Goal: Obtain resource: Download file/media

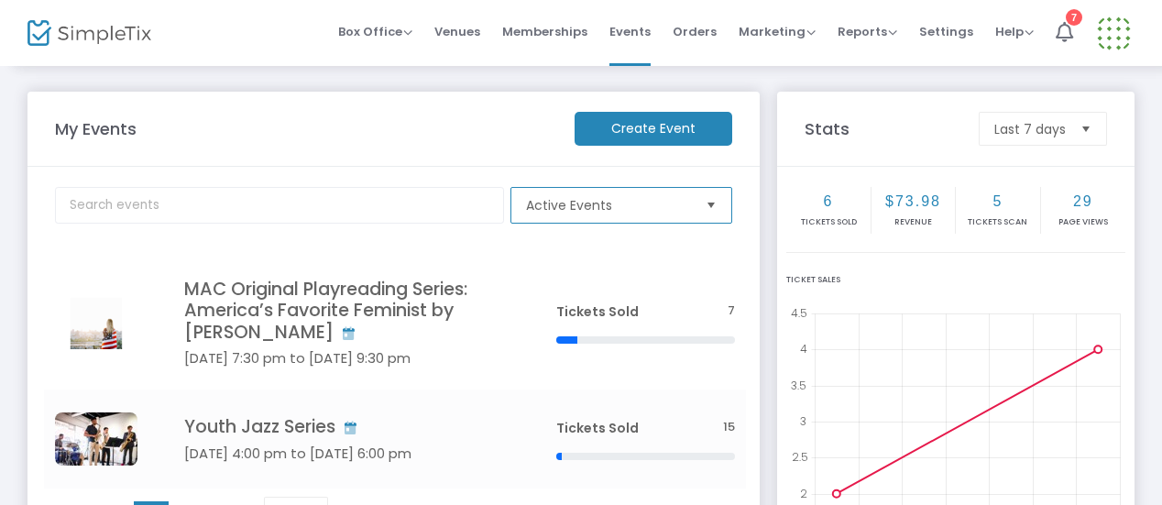
click at [537, 193] on span "Active Events" at bounding box center [609, 205] width 180 height 35
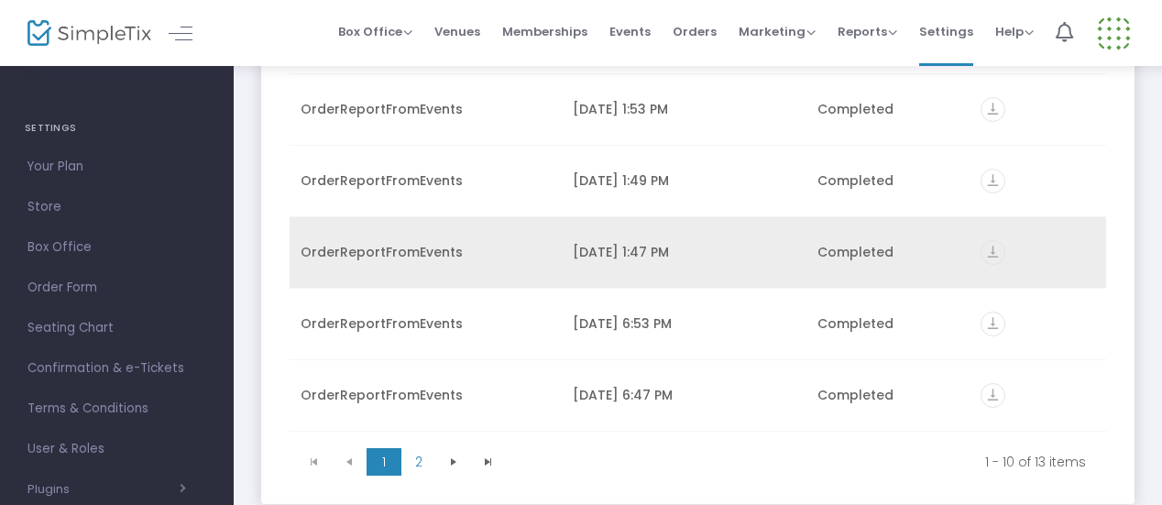
click at [401, 247] on div "OrderReportFromEvents" at bounding box center [426, 252] width 250 height 18
click at [998, 250] on div "vertical_align_bottom" at bounding box center [1038, 252] width 115 height 25
click at [982, 249] on icon "vertical_align_bottom" at bounding box center [993, 252] width 25 height 25
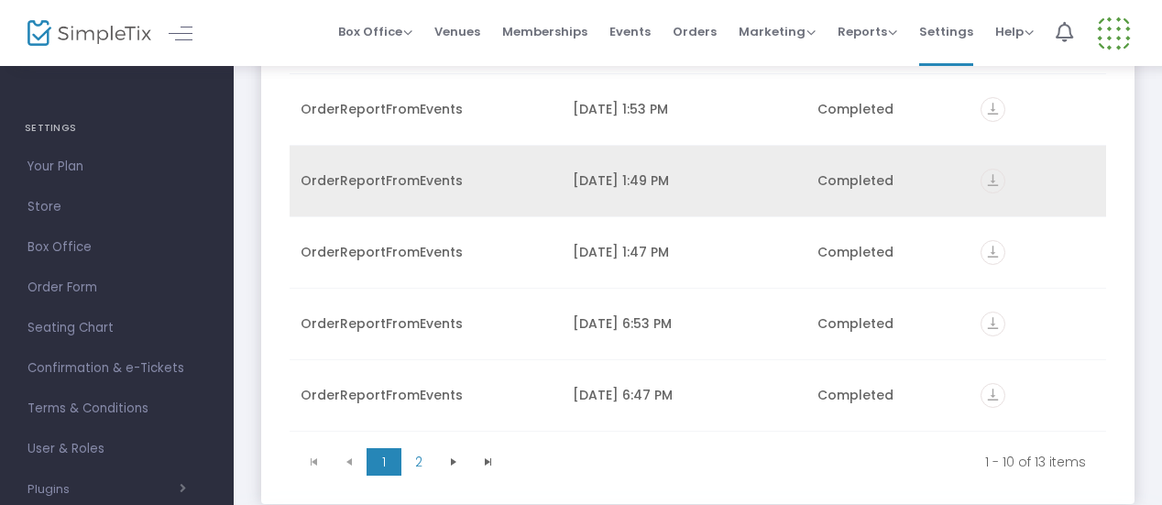
click at [982, 176] on icon "vertical_align_bottom" at bounding box center [993, 181] width 25 height 25
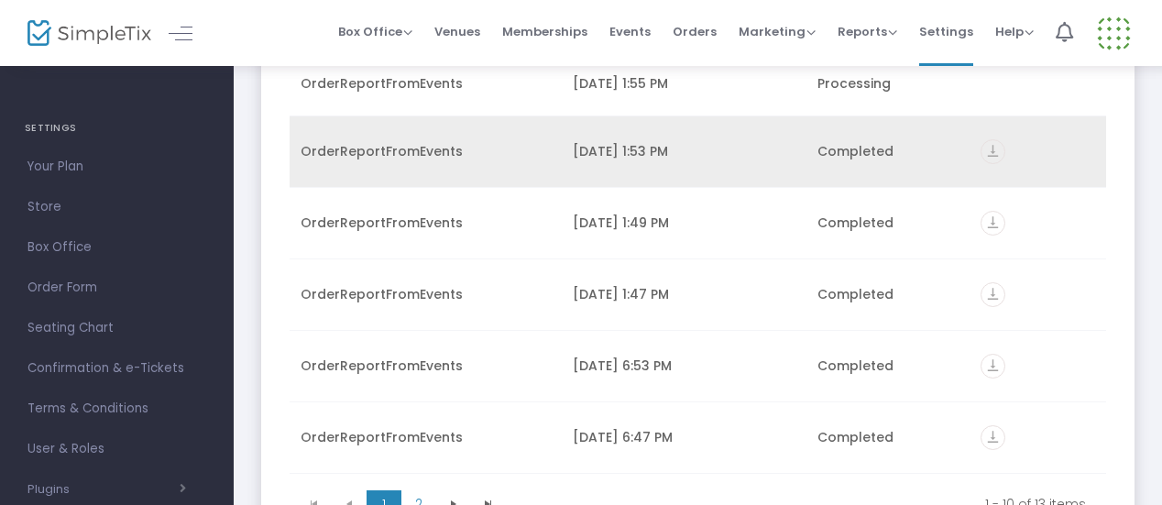
click at [990, 157] on icon "vertical_align_bottom" at bounding box center [993, 151] width 25 height 25
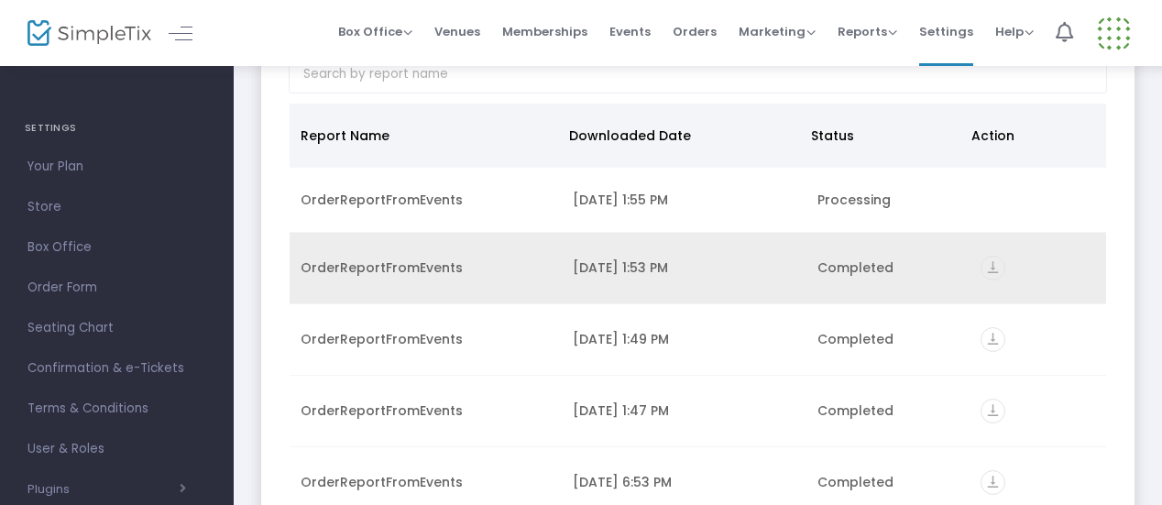
scroll to position [119, 0]
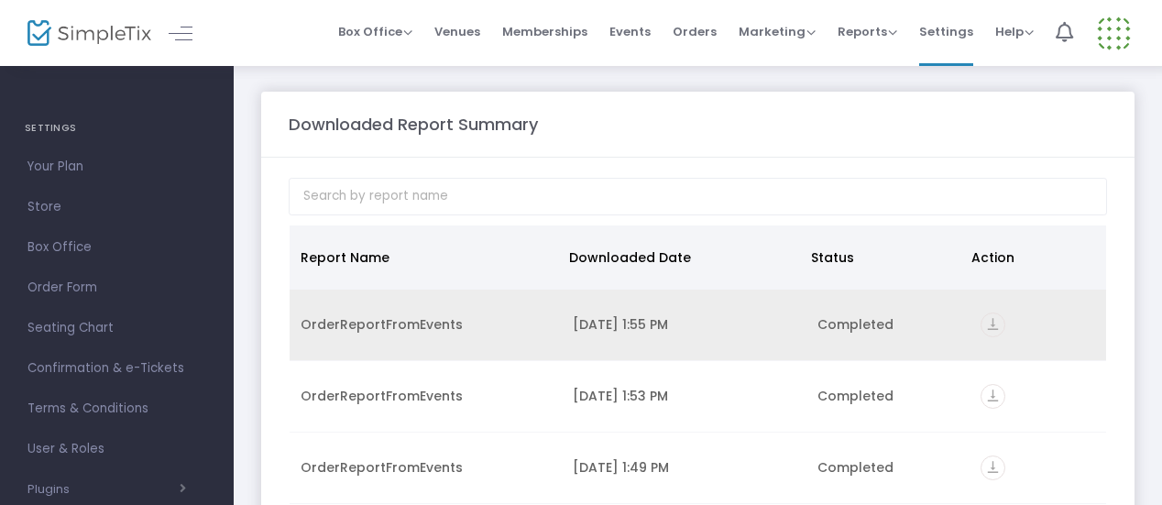
click at [982, 324] on icon "vertical_align_bottom" at bounding box center [993, 325] width 25 height 25
